Goal: Task Accomplishment & Management: Manage account settings

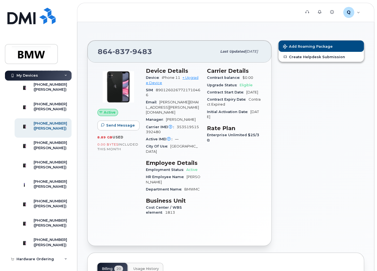
scroll to position [248, 0]
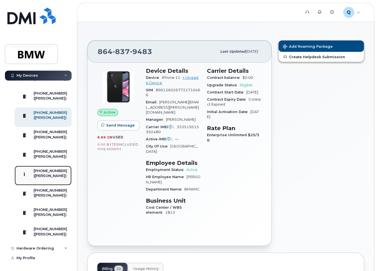
click at [53, 178] on div "([PERSON_NAME])" at bounding box center [51, 175] width 34 height 5
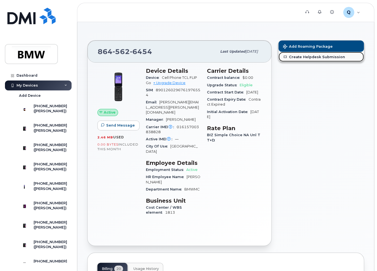
click at [311, 57] on link "Create Helpdesk Submission" at bounding box center [321, 57] width 85 height 10
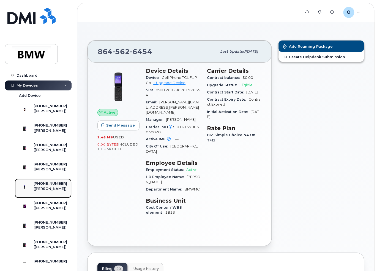
click at [53, 186] on div "[PHONE_NUMBER]" at bounding box center [51, 183] width 34 height 5
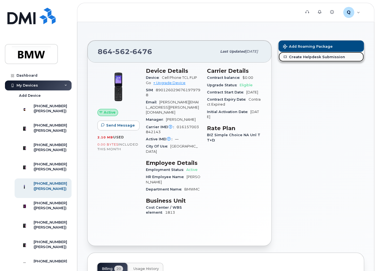
click at [315, 57] on link "Create Helpdesk Submission" at bounding box center [321, 57] width 85 height 10
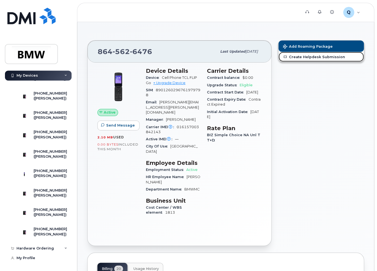
scroll to position [303, 0]
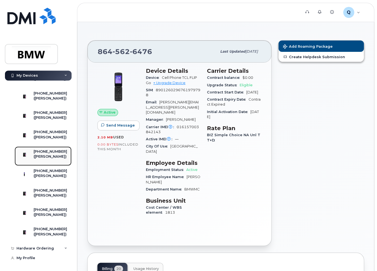
click at [48, 154] on div "([PERSON_NAME])" at bounding box center [51, 156] width 34 height 5
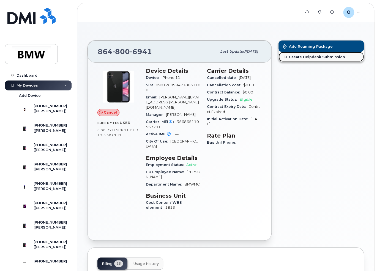
click at [315, 54] on link "Create Helpdesk Submission" at bounding box center [321, 57] width 85 height 10
click at [110, 110] on span "Cancel" at bounding box center [110, 112] width 13 height 5
click at [102, 113] on span at bounding box center [101, 112] width 4 height 4
click at [101, 113] on icon at bounding box center [101, 113] width 4 height 4
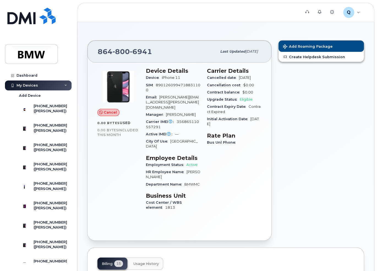
click at [101, 113] on icon at bounding box center [101, 113] width 4 height 4
click at [113, 88] on img at bounding box center [118, 86] width 33 height 33
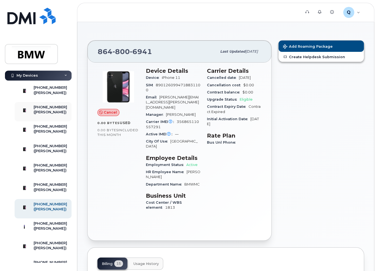
scroll to position [220, 0]
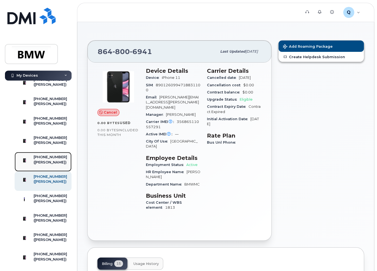
click at [46, 159] on div "[PHONE_NUMBER]" at bounding box center [51, 157] width 34 height 5
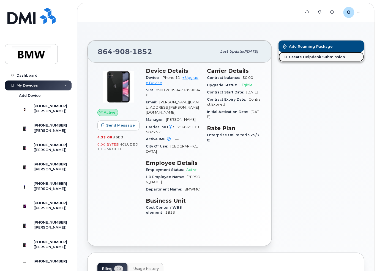
click at [301, 59] on link "Create Helpdesk Submission" at bounding box center [321, 57] width 85 height 10
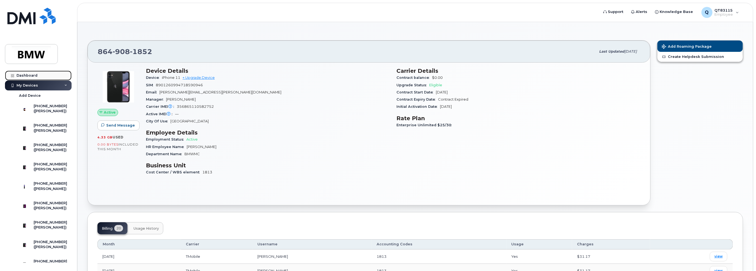
click at [31, 77] on div "Dashboard" at bounding box center [27, 75] width 21 height 4
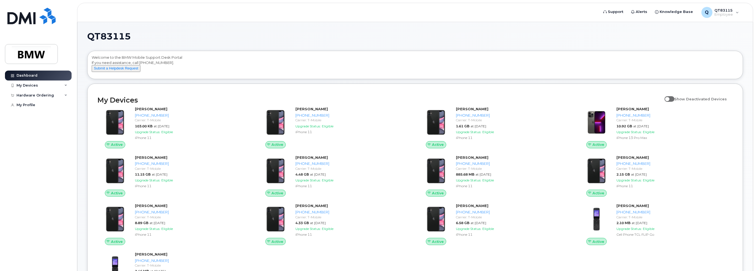
click at [675, 101] on span at bounding box center [670, 99] width 10 height 6
click at [669, 98] on input "Show Deactivated Devices" at bounding box center [667, 96] width 4 height 4
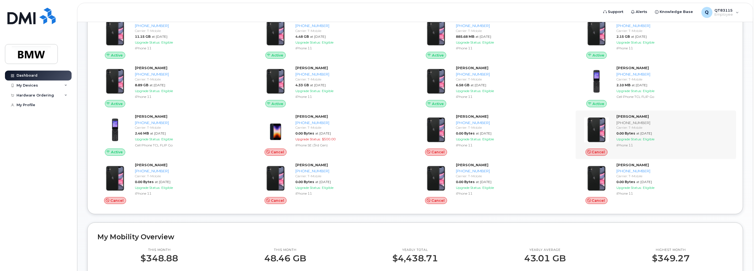
scroll to position [55, 0]
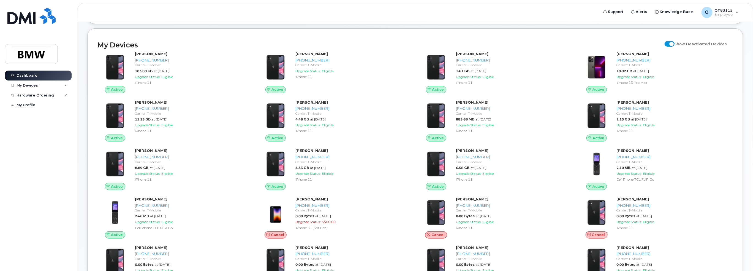
click at [669, 43] on input "Show Deactivated Devices" at bounding box center [667, 41] width 4 height 4
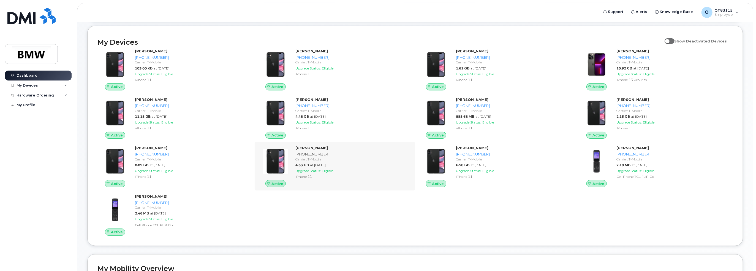
scroll to position [83, 0]
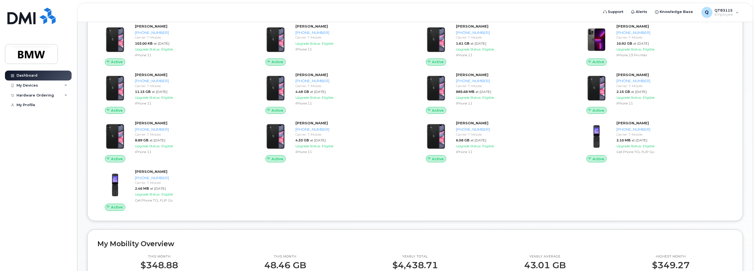
click at [527, 210] on div "Active Stephen Haloulos 864-279-0003 Carrier: T-Mobile 103.00 KB at Sep 01, 202…" at bounding box center [415, 116] width 642 height 193
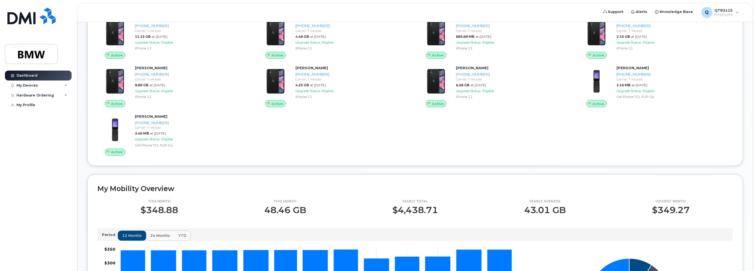
scroll to position [55, 0]
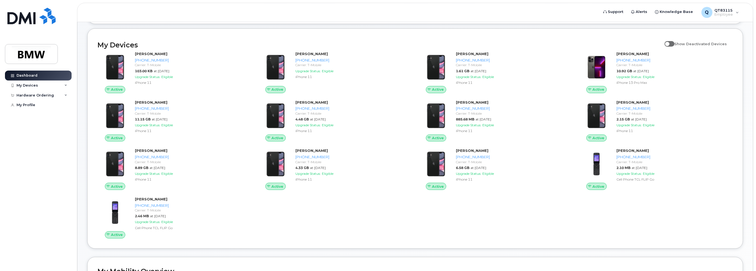
click at [675, 47] on span at bounding box center [670, 44] width 10 height 6
click at [669, 43] on input "Show Deactivated Devices" at bounding box center [667, 41] width 4 height 4
checkbox input "true"
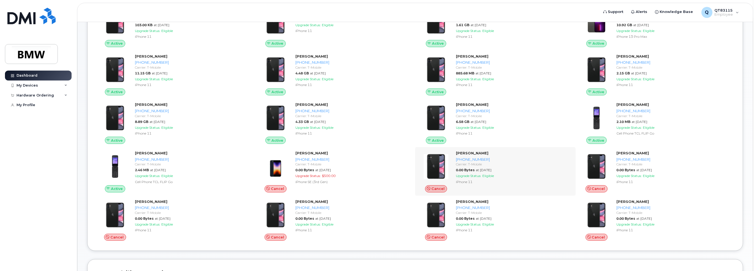
scroll to position [110, 0]
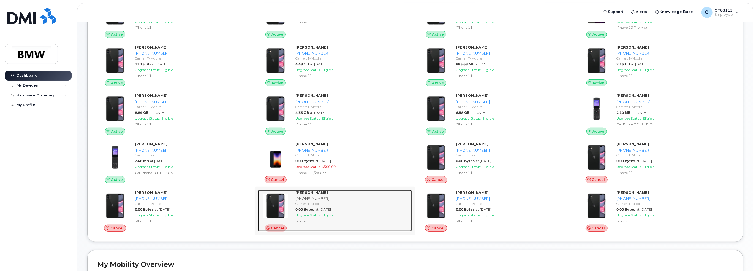
click at [275, 231] on span "Cancel" at bounding box center [277, 227] width 13 height 5
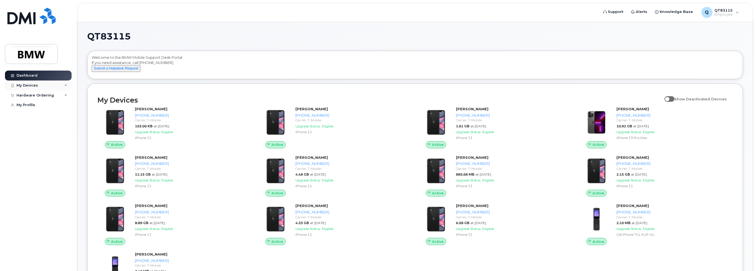
click at [66, 85] on icon at bounding box center [65, 85] width 3 height 3
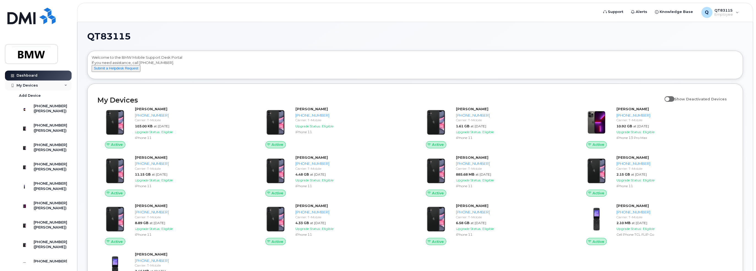
click at [66, 85] on div "My Devices" at bounding box center [38, 85] width 67 height 10
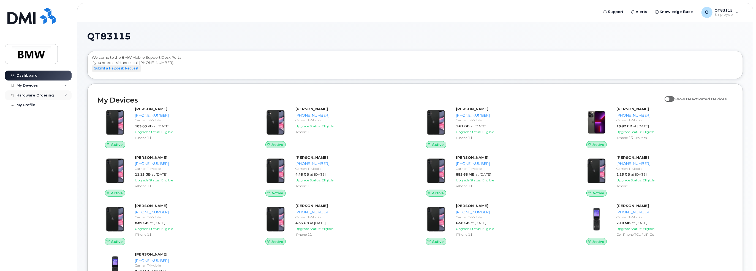
click at [66, 96] on icon at bounding box center [65, 95] width 3 height 3
click at [66, 94] on icon at bounding box center [65, 95] width 3 height 3
click at [34, 104] on div "My Profile" at bounding box center [26, 105] width 19 height 4
